Goal: Task Accomplishment & Management: Manage account settings

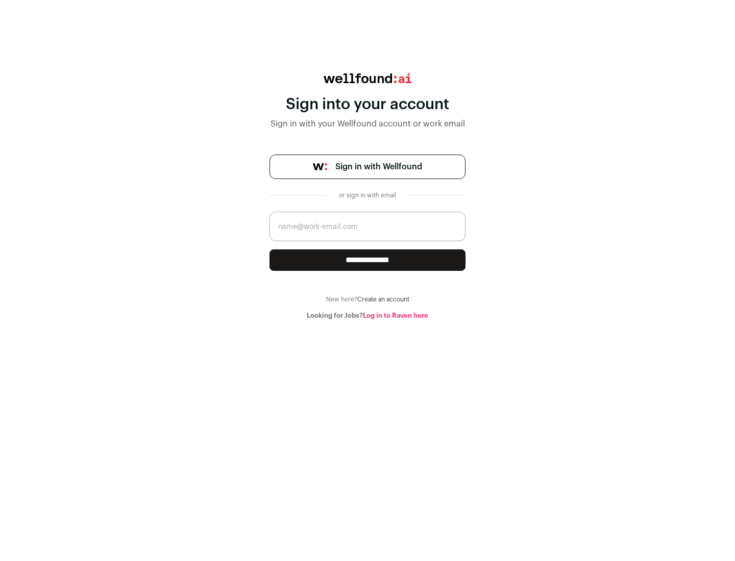
click at [378, 167] on span "Sign in with Wellfound" at bounding box center [378, 167] width 87 height 12
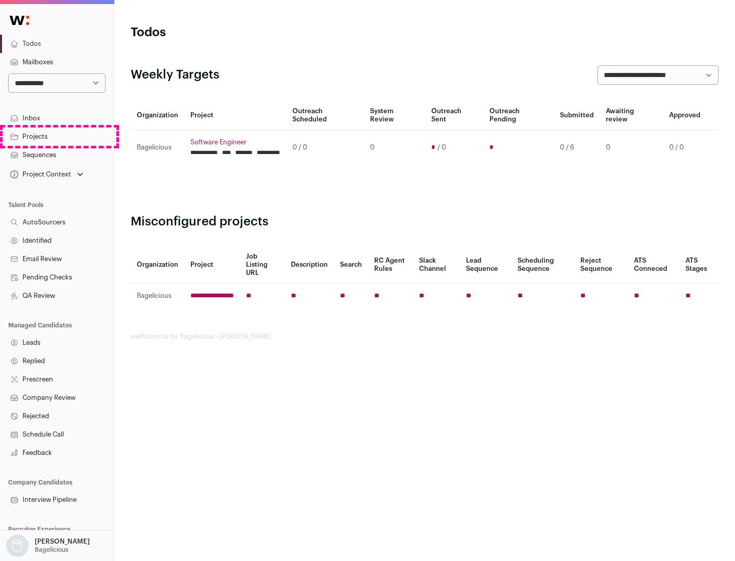
click at [57, 136] on link "Projects" at bounding box center [57, 137] width 114 height 18
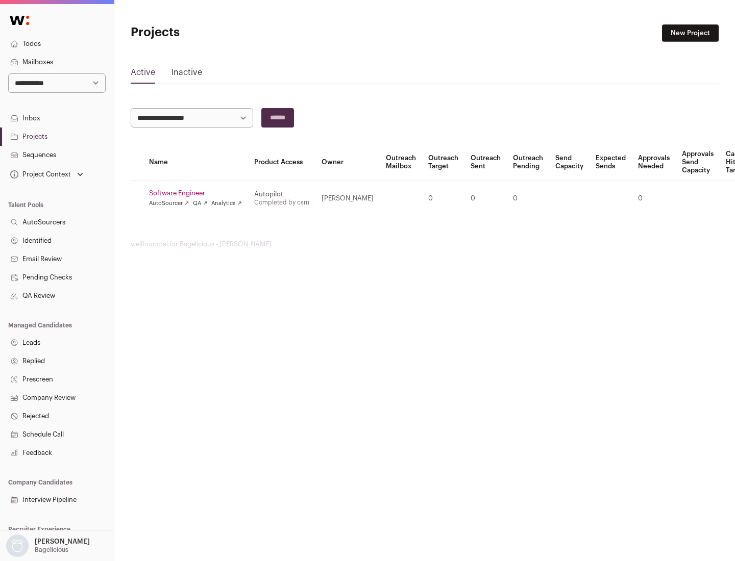
click at [198, 193] on link "Software Engineer" at bounding box center [195, 193] width 93 height 8
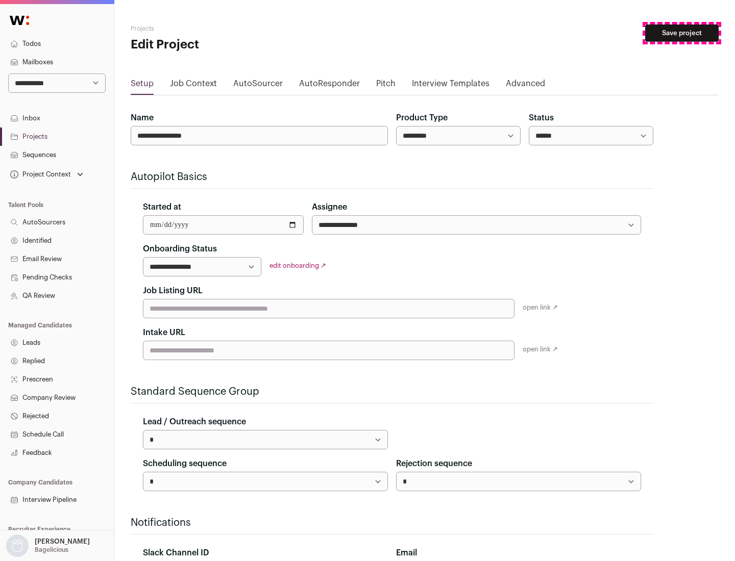
click at [682, 33] on button "Save project" at bounding box center [681, 32] width 73 height 17
